Goal: Find specific page/section: Find specific page/section

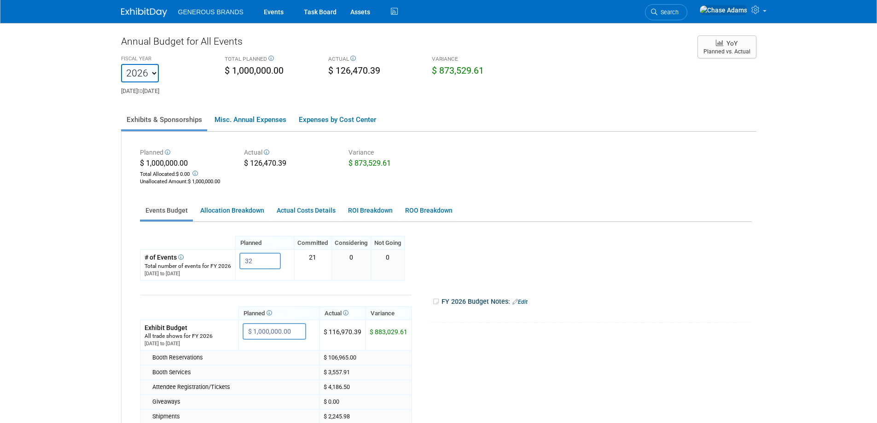
click at [138, 10] on img at bounding box center [144, 12] width 46 height 9
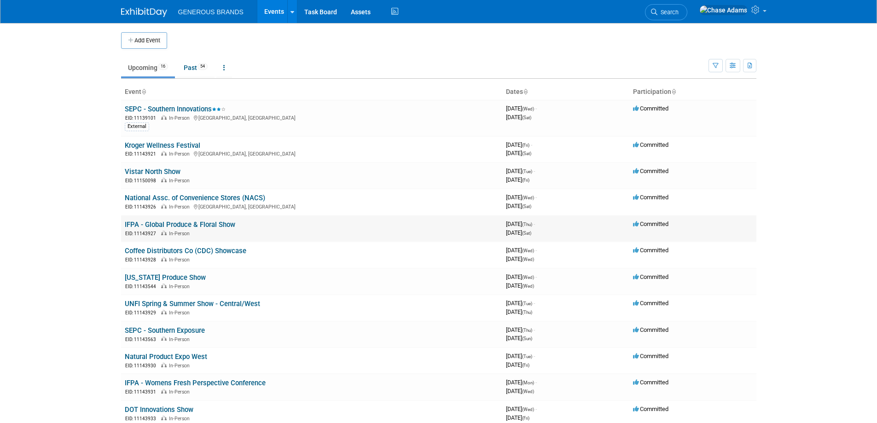
click at [175, 226] on link "IFPA - Global Produce & Floral Show" at bounding box center [180, 225] width 111 height 8
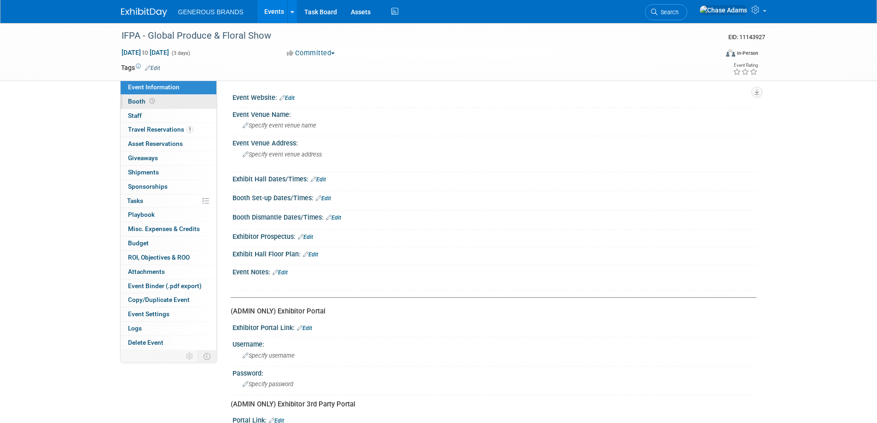
click at [142, 101] on span "Booth" at bounding box center [142, 101] width 29 height 7
